Goal: Task Accomplishment & Management: Manage account settings

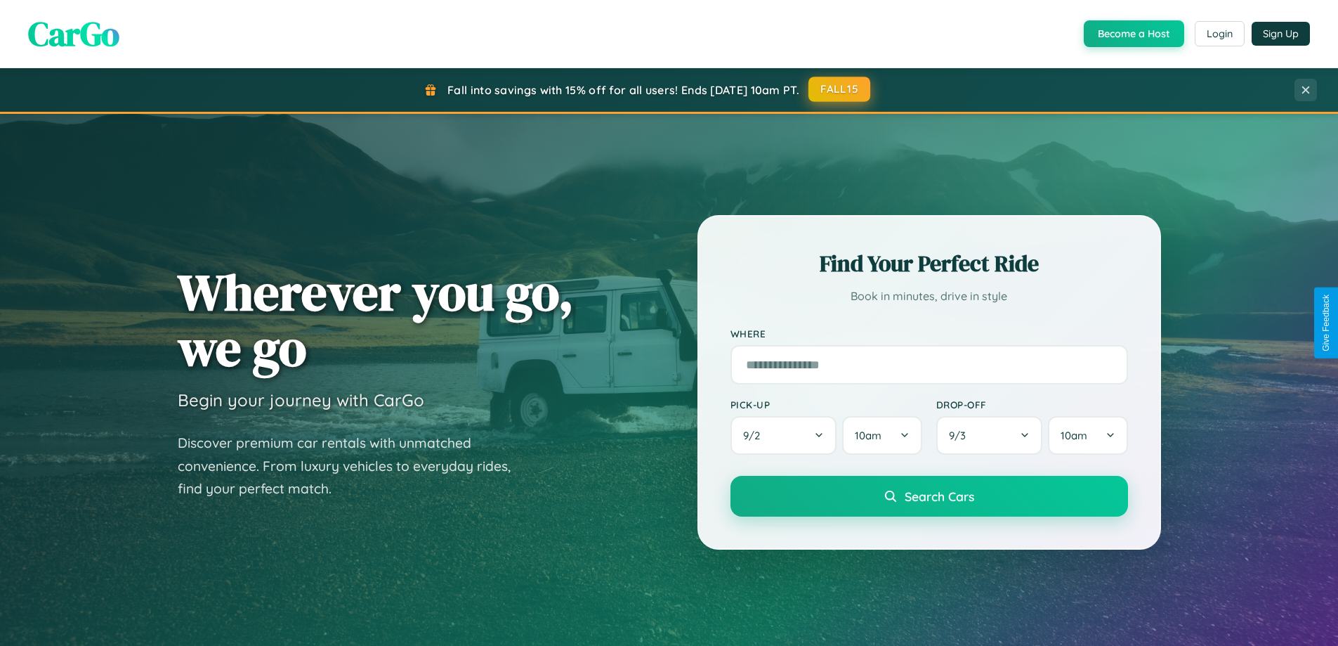
click at [840, 89] on button "FALL15" at bounding box center [840, 89] width 62 height 25
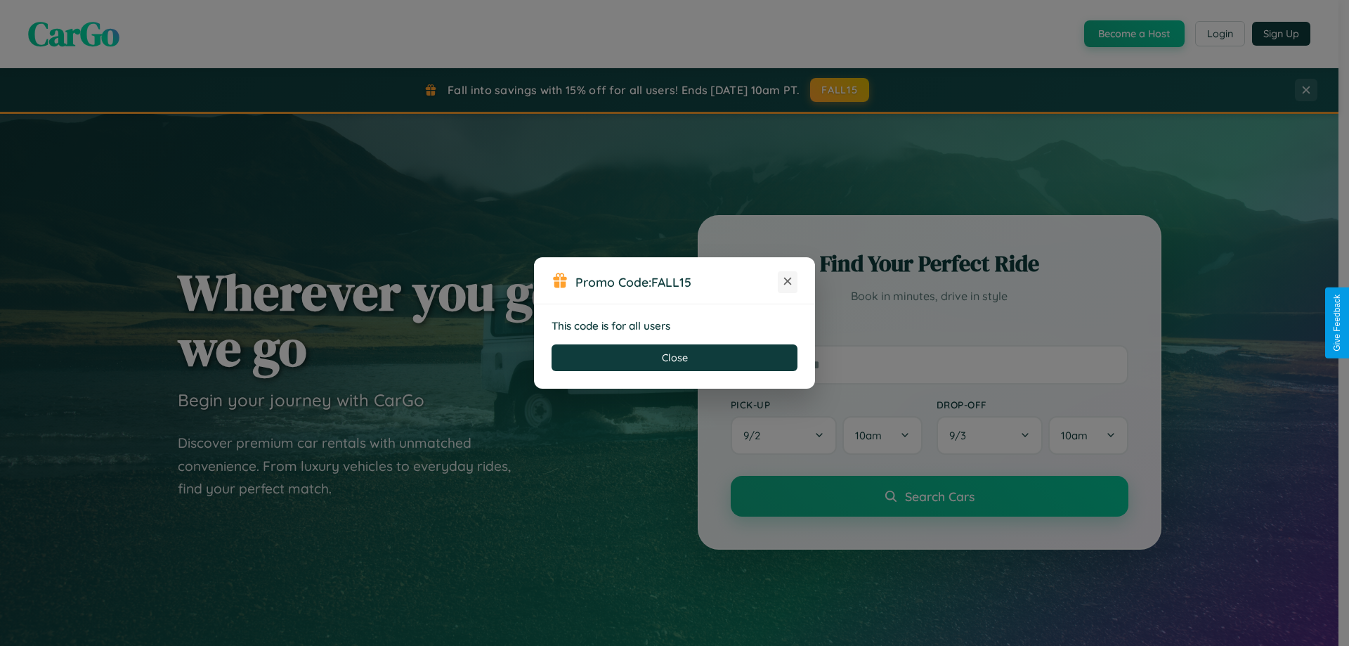
click at [788, 282] on icon at bounding box center [788, 281] width 14 height 14
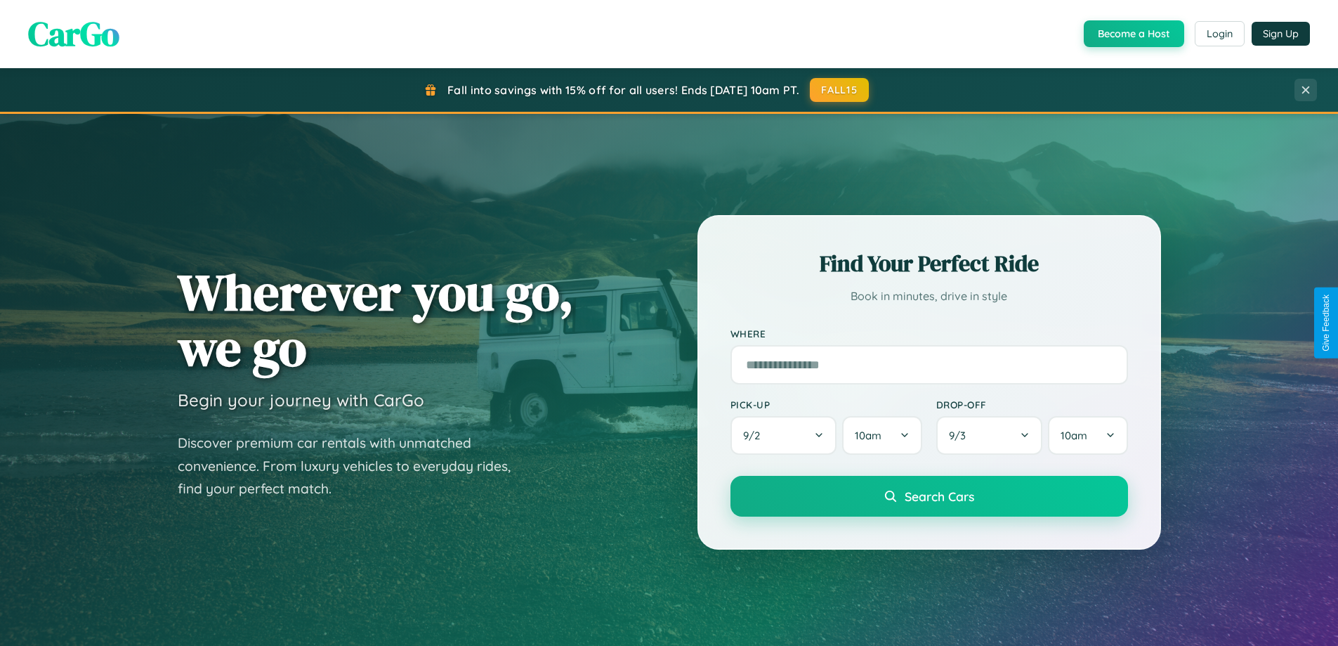
scroll to position [967, 0]
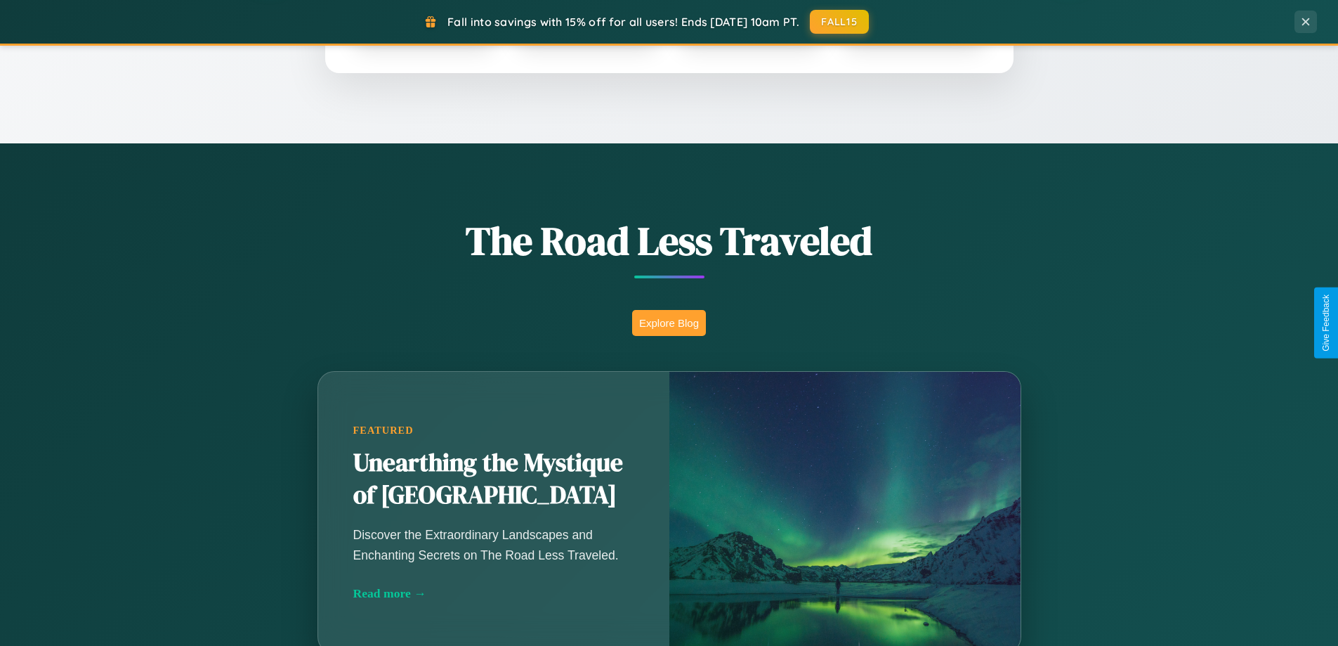
click at [669, 322] on button "Explore Blog" at bounding box center [669, 323] width 74 height 26
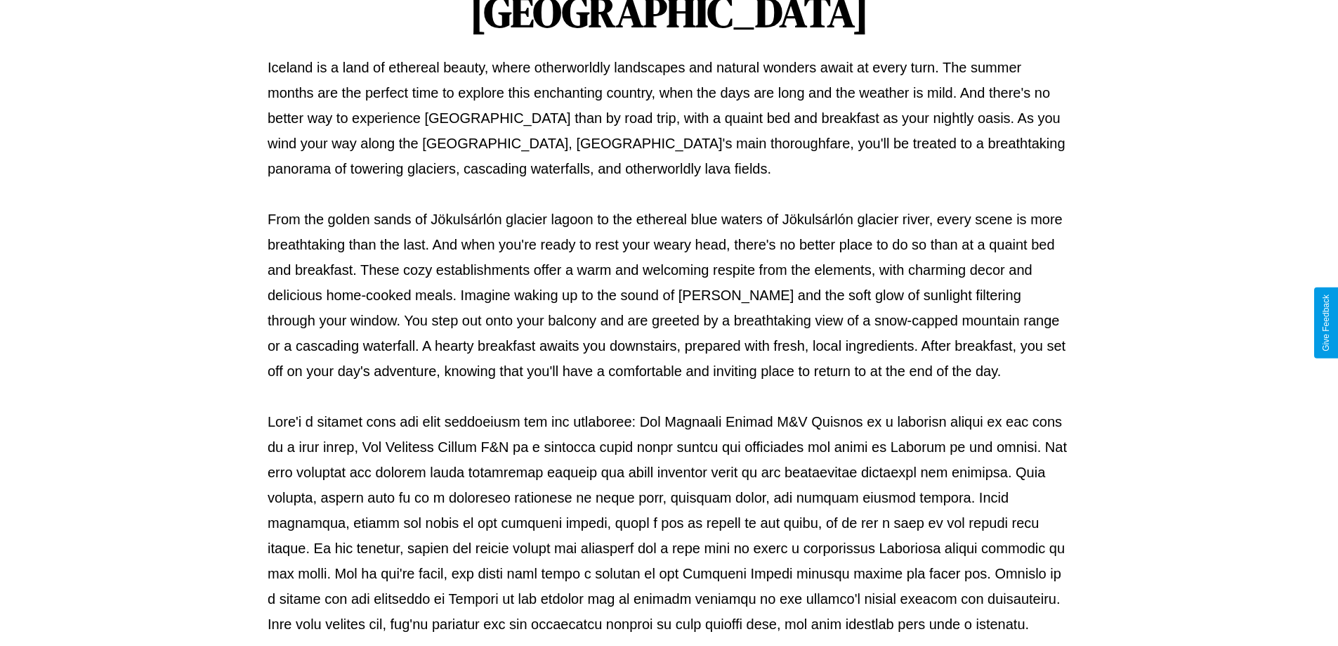
scroll to position [455, 0]
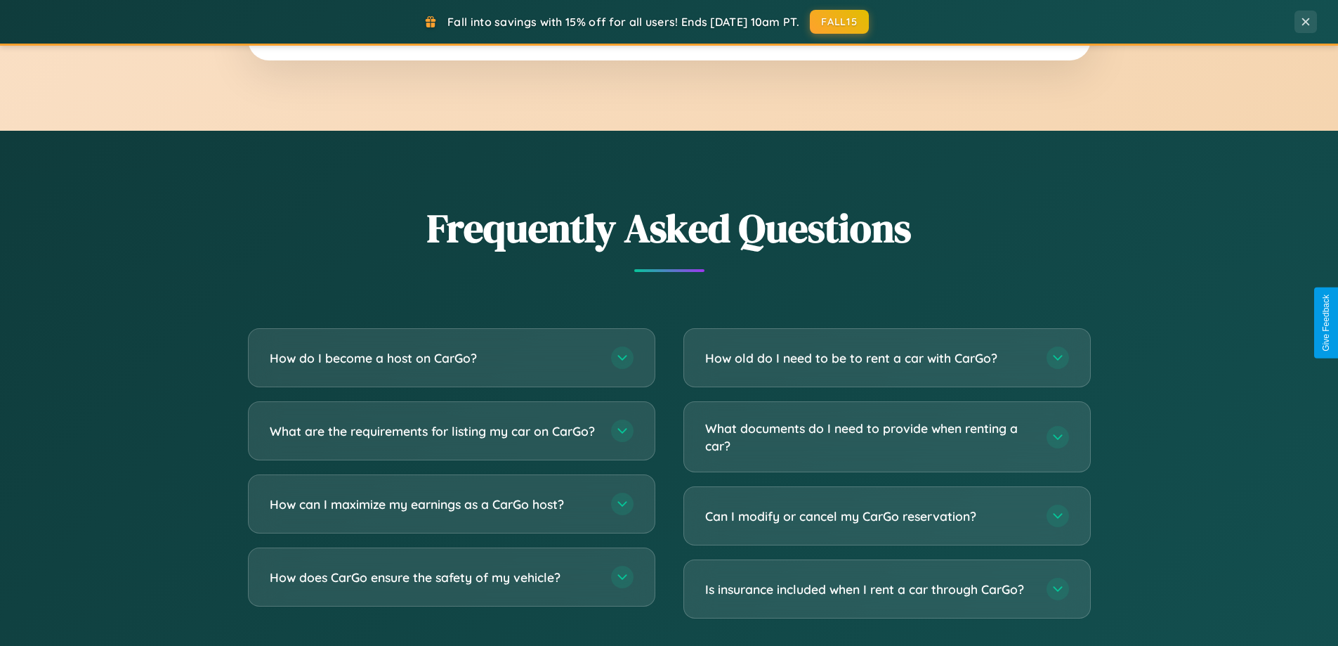
scroll to position [2703, 0]
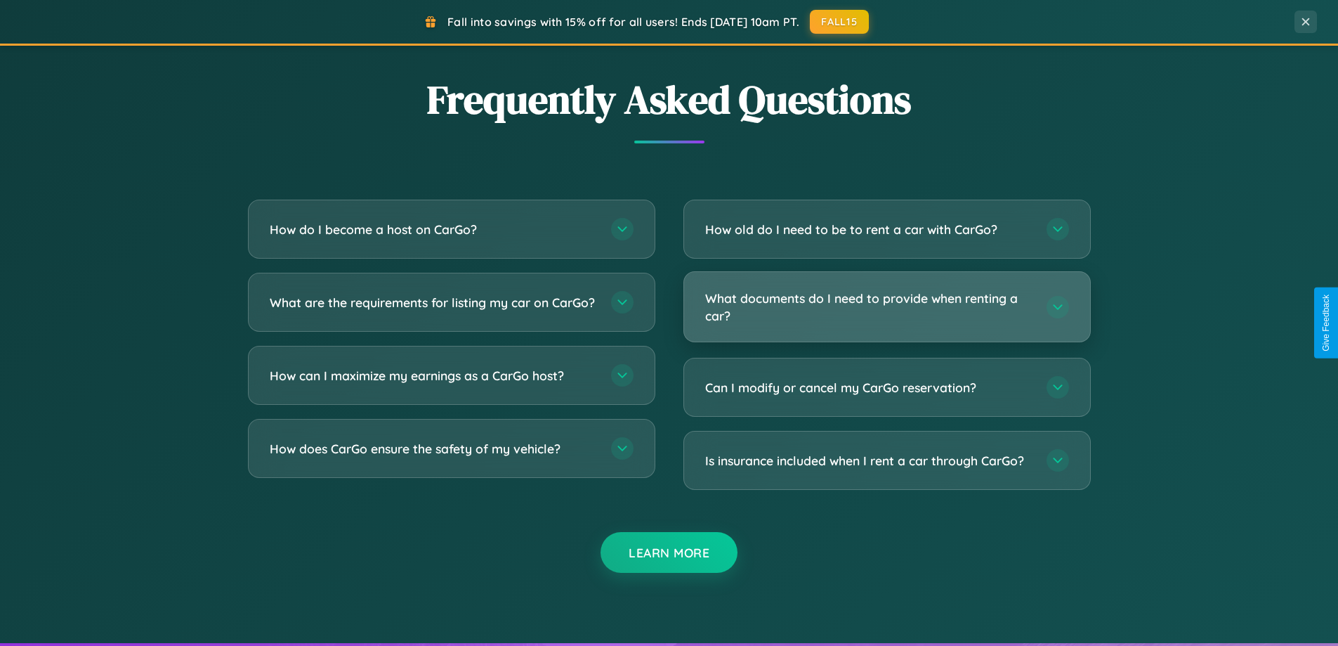
click at [887, 306] on h3 "What documents do I need to provide when renting a car?" at bounding box center [868, 306] width 327 height 34
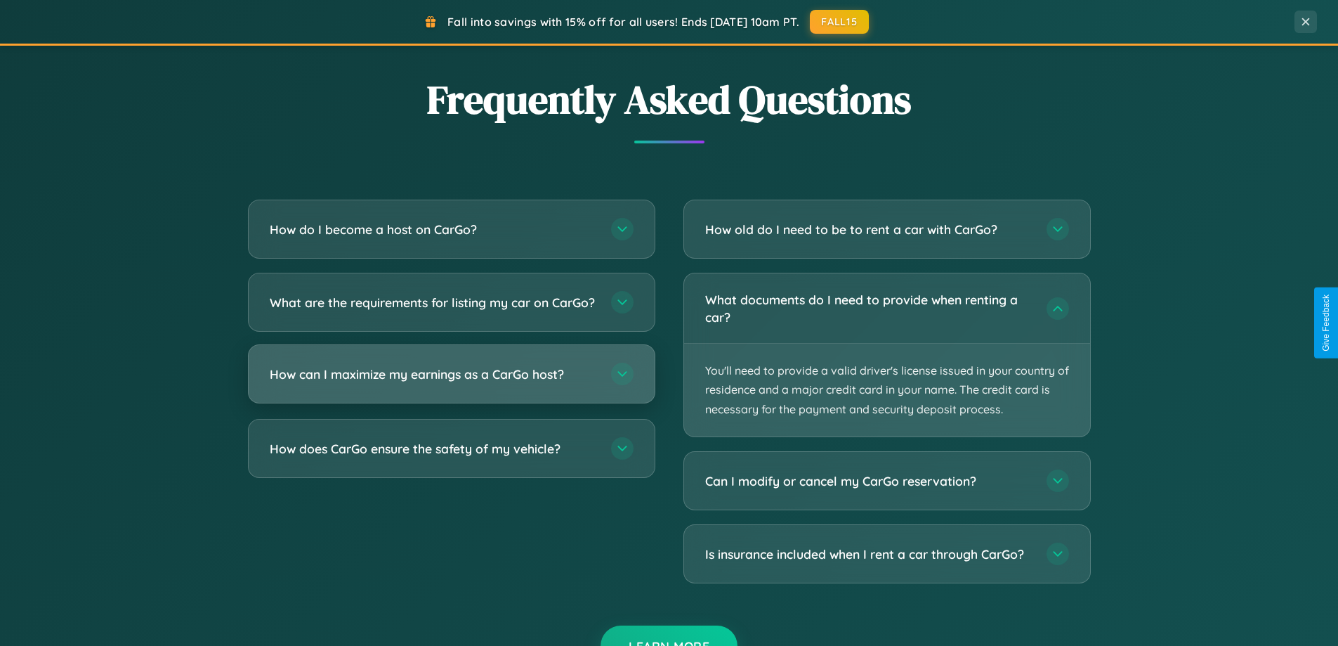
click at [451, 383] on h3 "How can I maximize my earnings as a CarGo host?" at bounding box center [433, 374] width 327 height 18
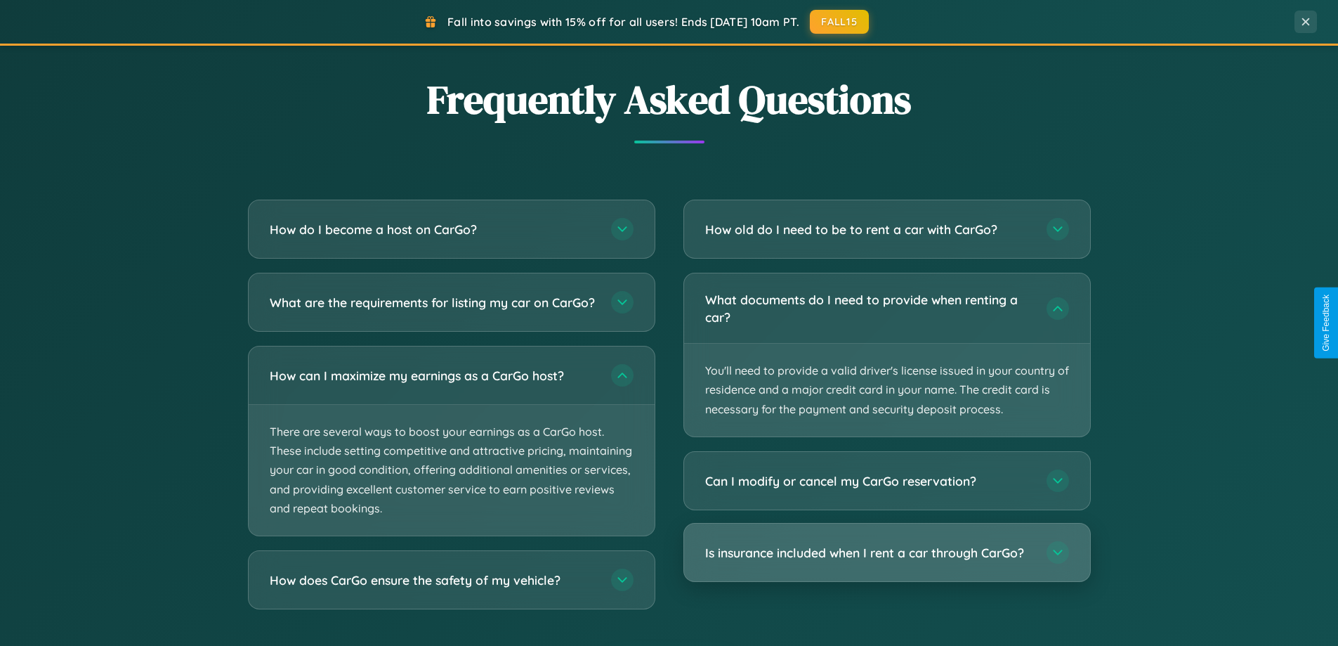
click at [887, 553] on h3 "Is insurance included when I rent a car through CarGo?" at bounding box center [868, 553] width 327 height 18
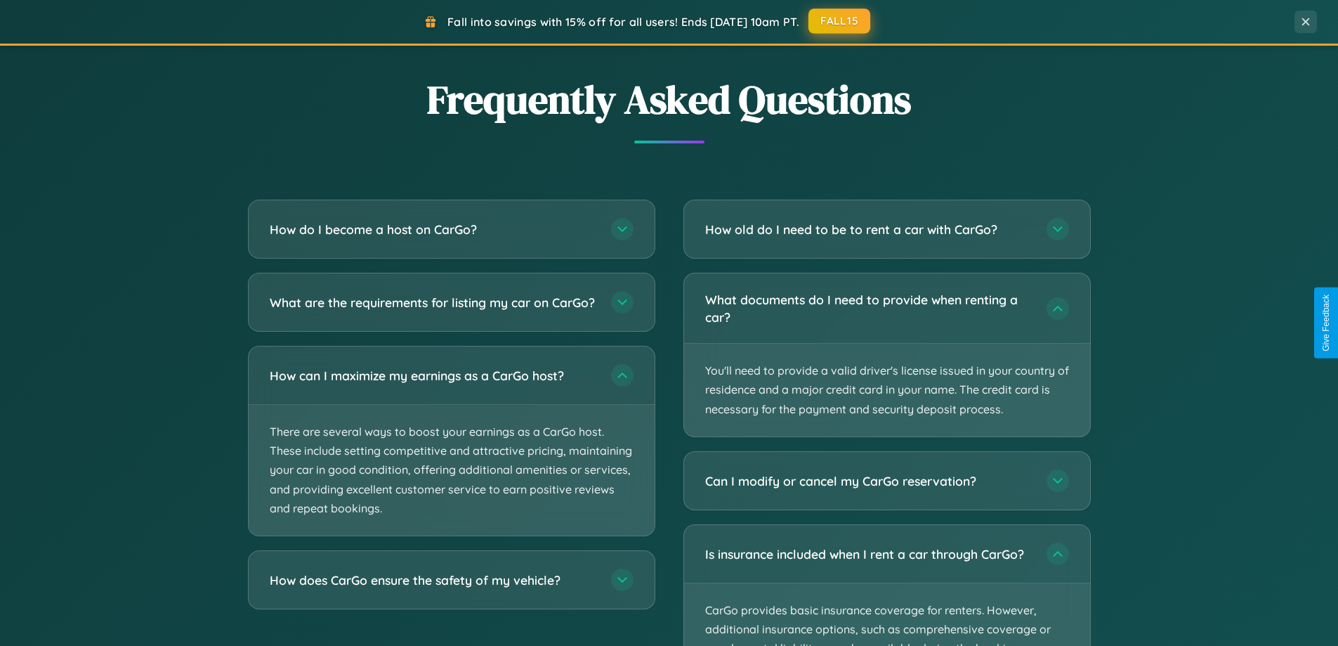
click at [840, 21] on button "FALL15" at bounding box center [840, 20] width 62 height 25
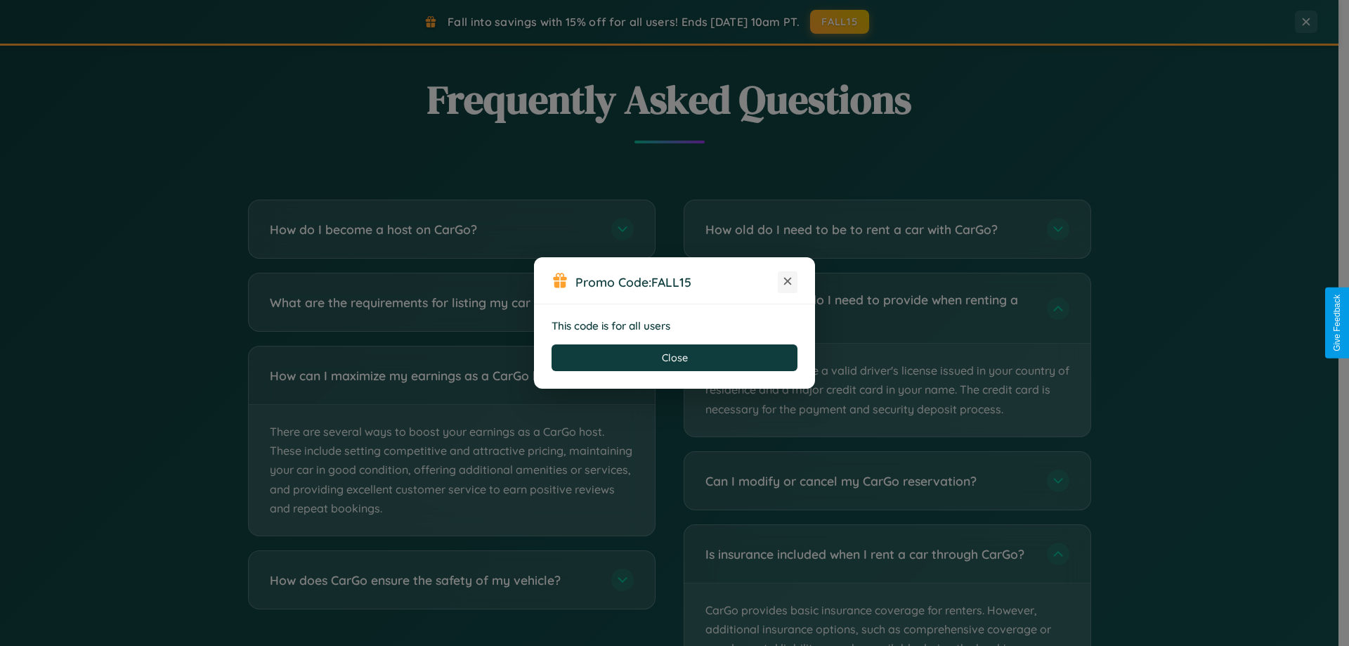
click at [788, 282] on icon at bounding box center [788, 281] width 14 height 14
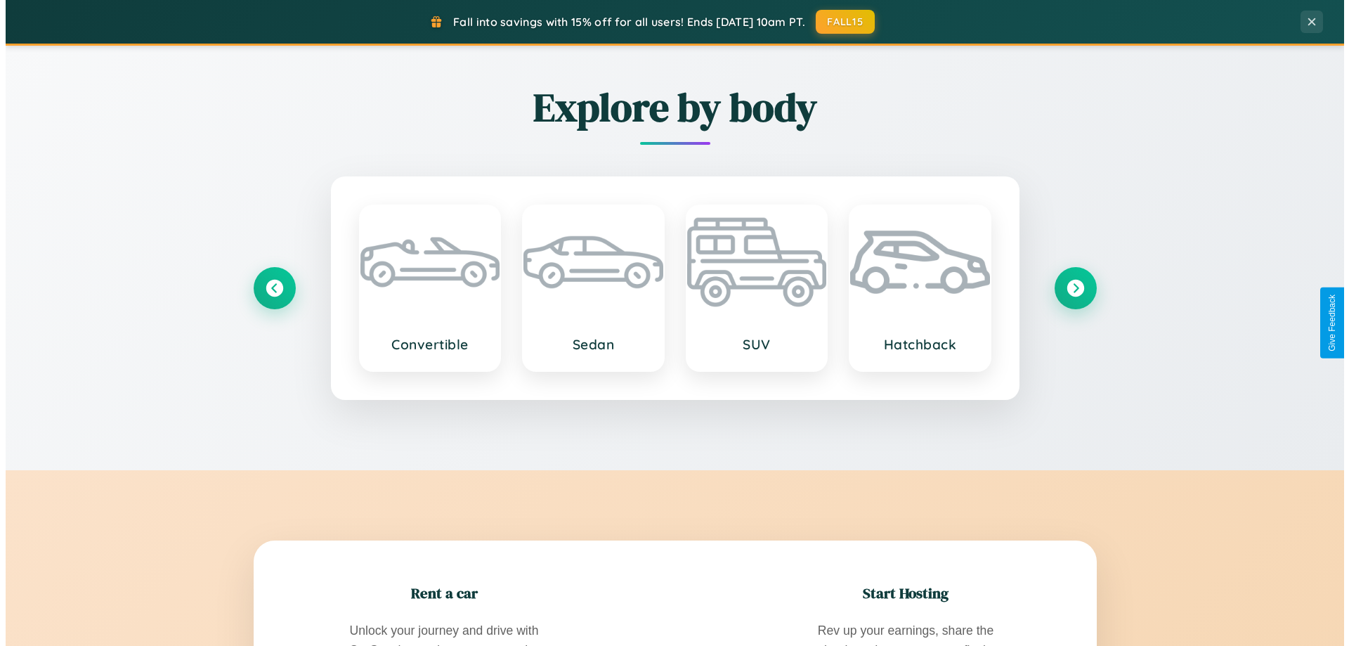
scroll to position [0, 0]
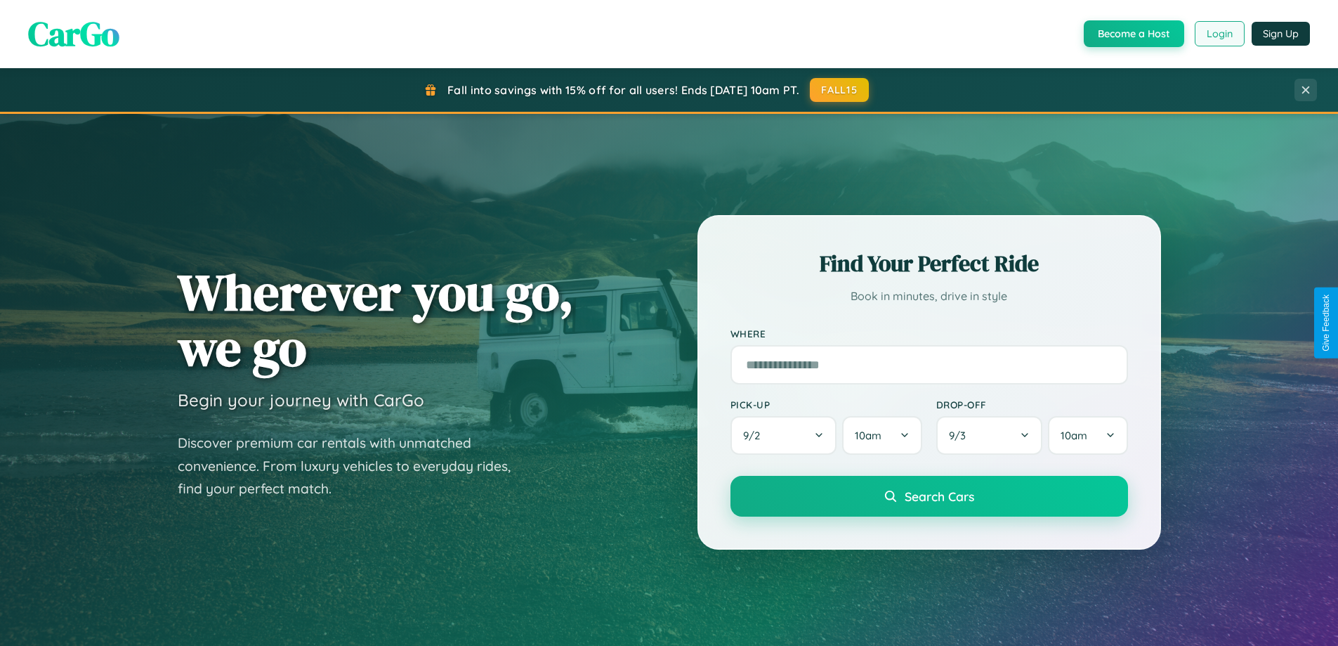
click at [1219, 34] on button "Login" at bounding box center [1220, 33] width 50 height 25
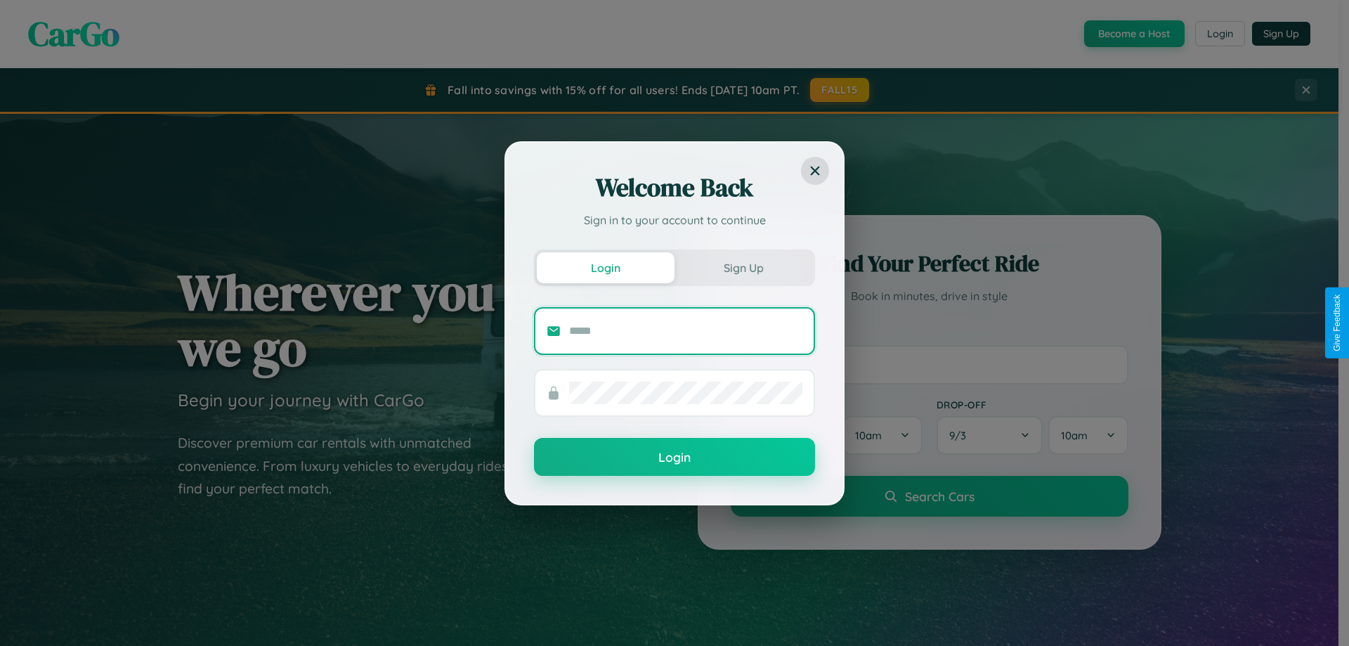
click at [686, 330] on input "text" at bounding box center [685, 331] width 233 height 22
type input "**********"
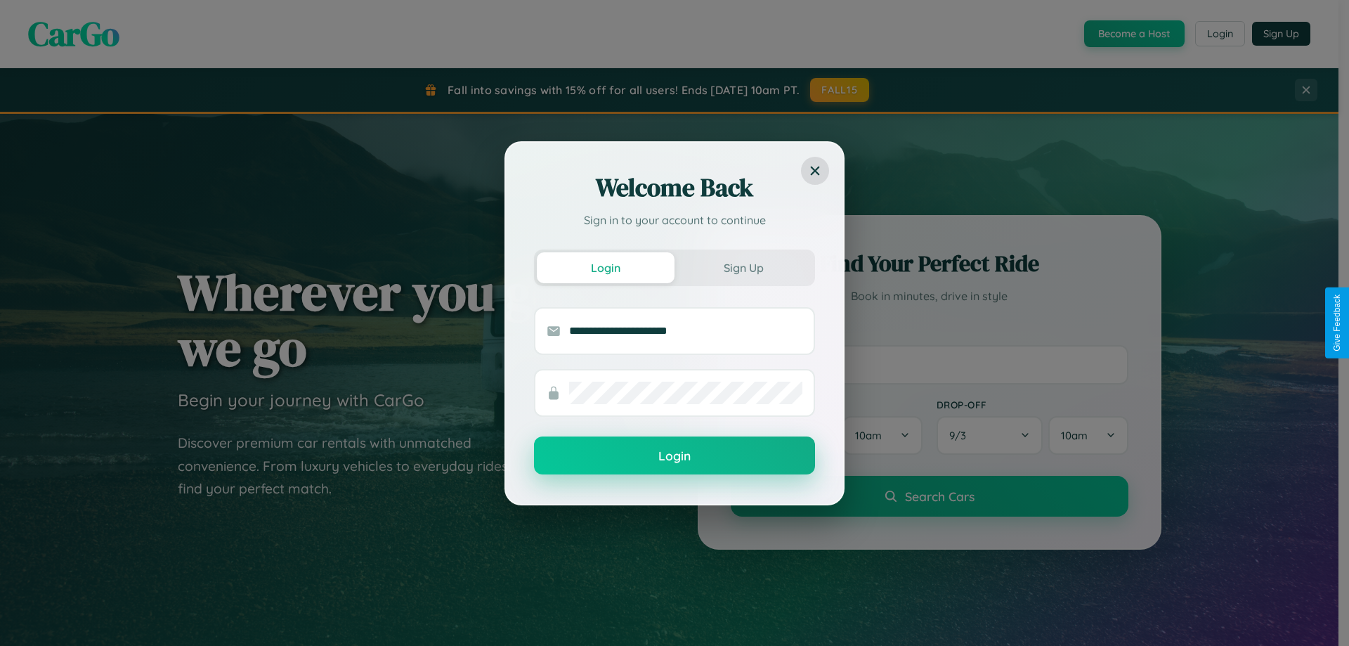
click at [674, 456] on button "Login" at bounding box center [674, 455] width 281 height 38
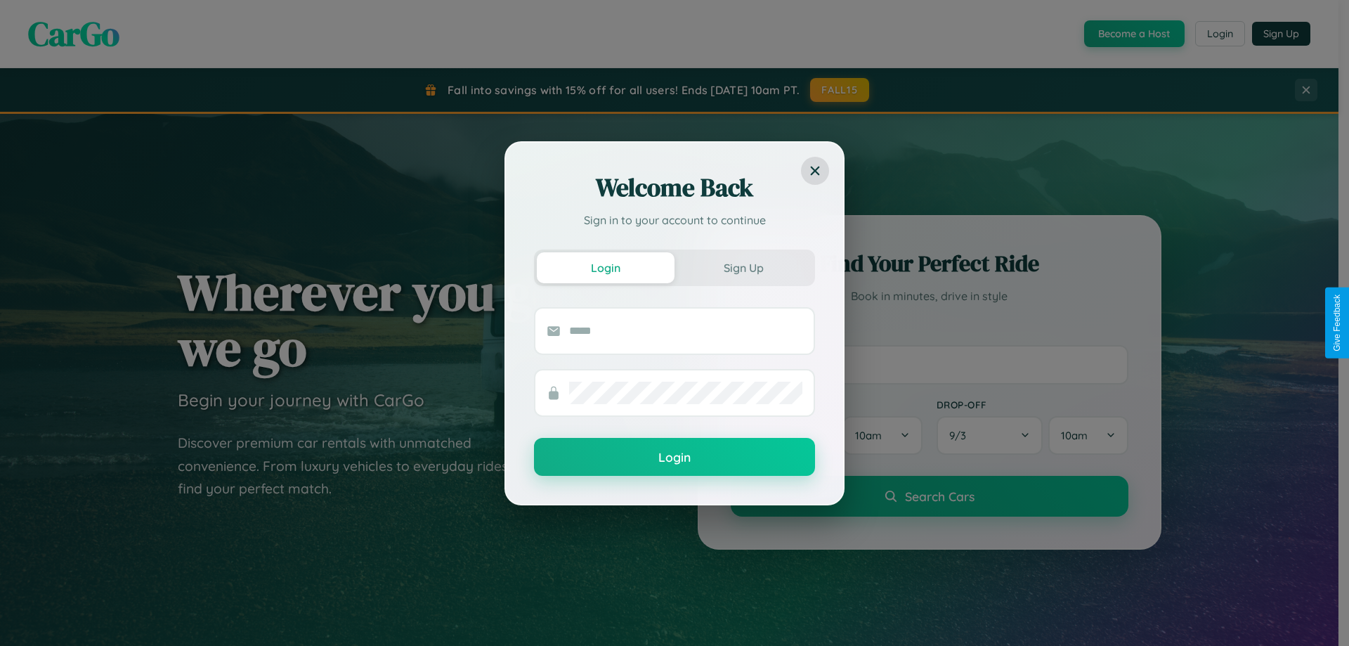
scroll to position [2257, 0]
